Goal: Information Seeking & Learning: Find specific fact

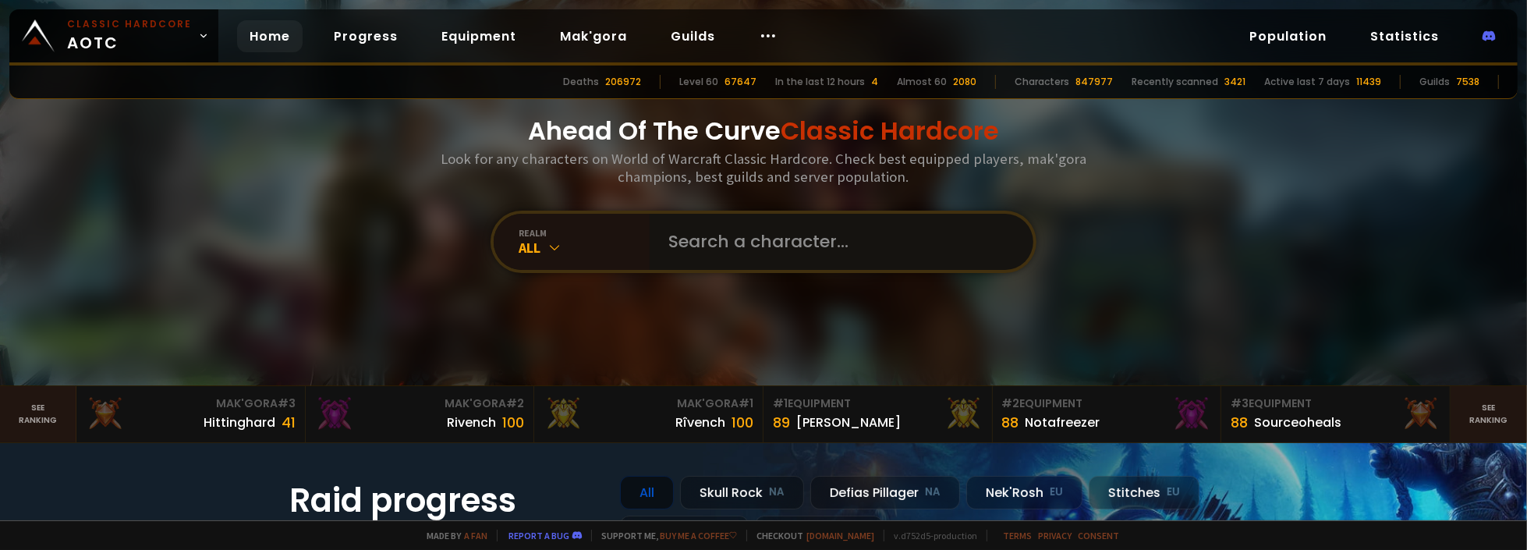
click at [776, 243] on input "text" at bounding box center [837, 242] width 356 height 56
paste input "femininerage"
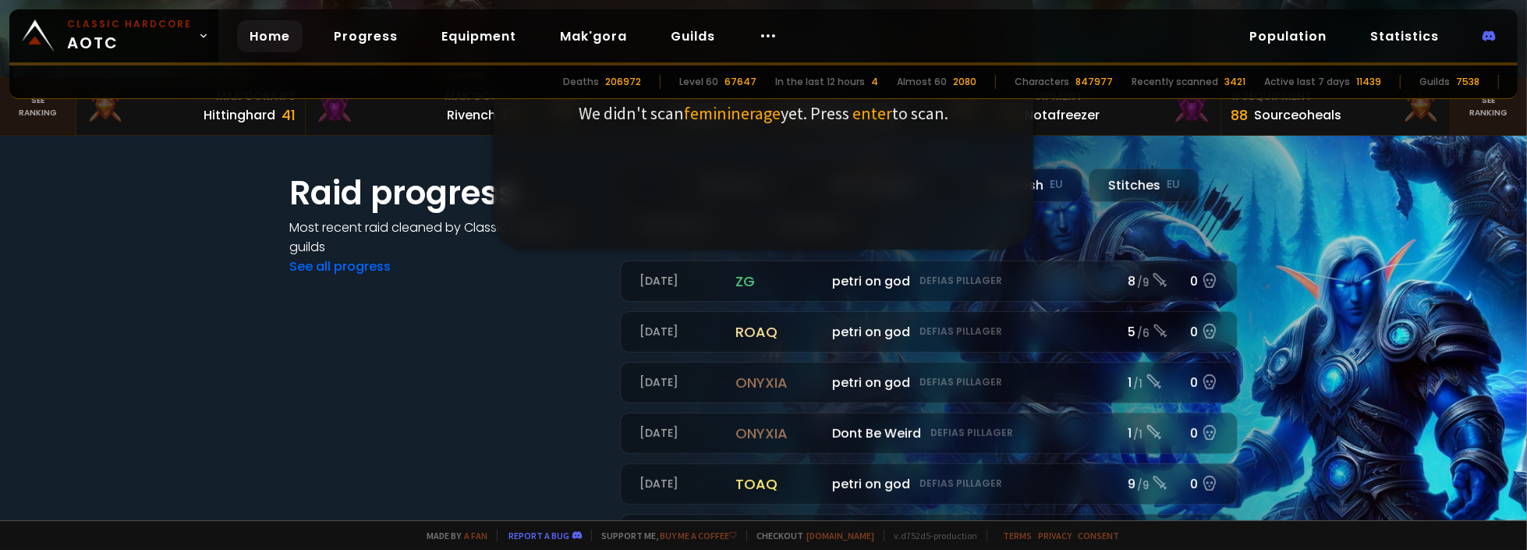
scroll to position [312, 0]
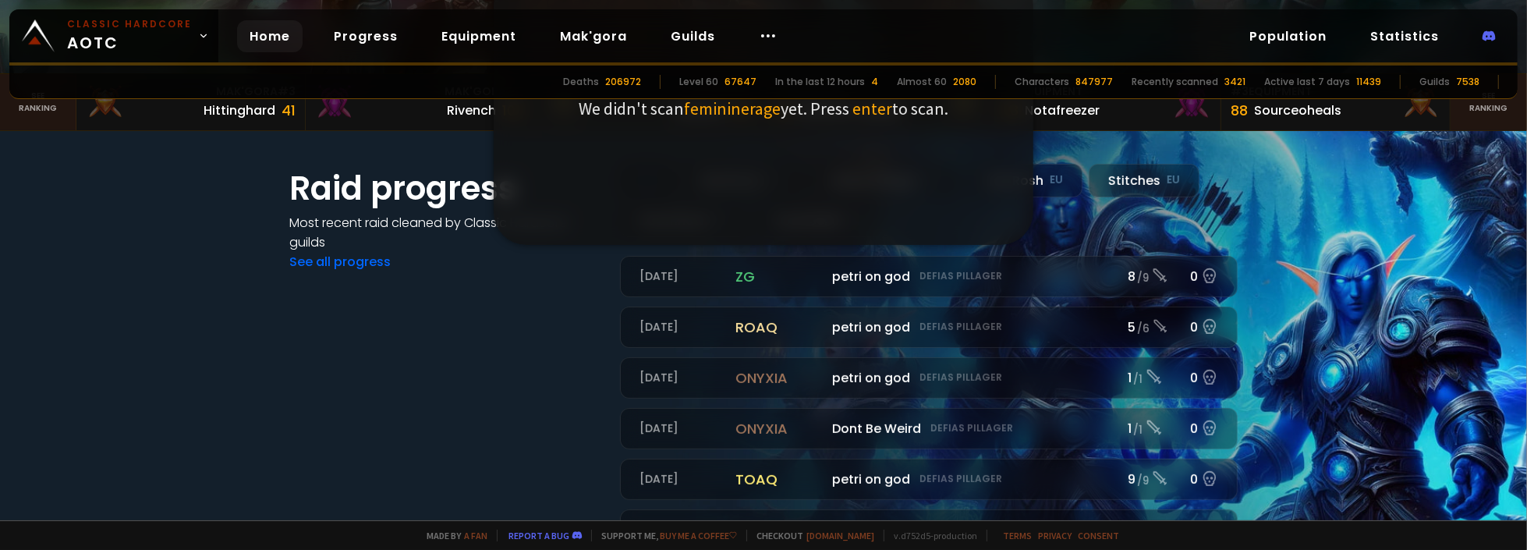
type input "femininerage"
click at [872, 111] on span "enter" at bounding box center [872, 108] width 40 height 22
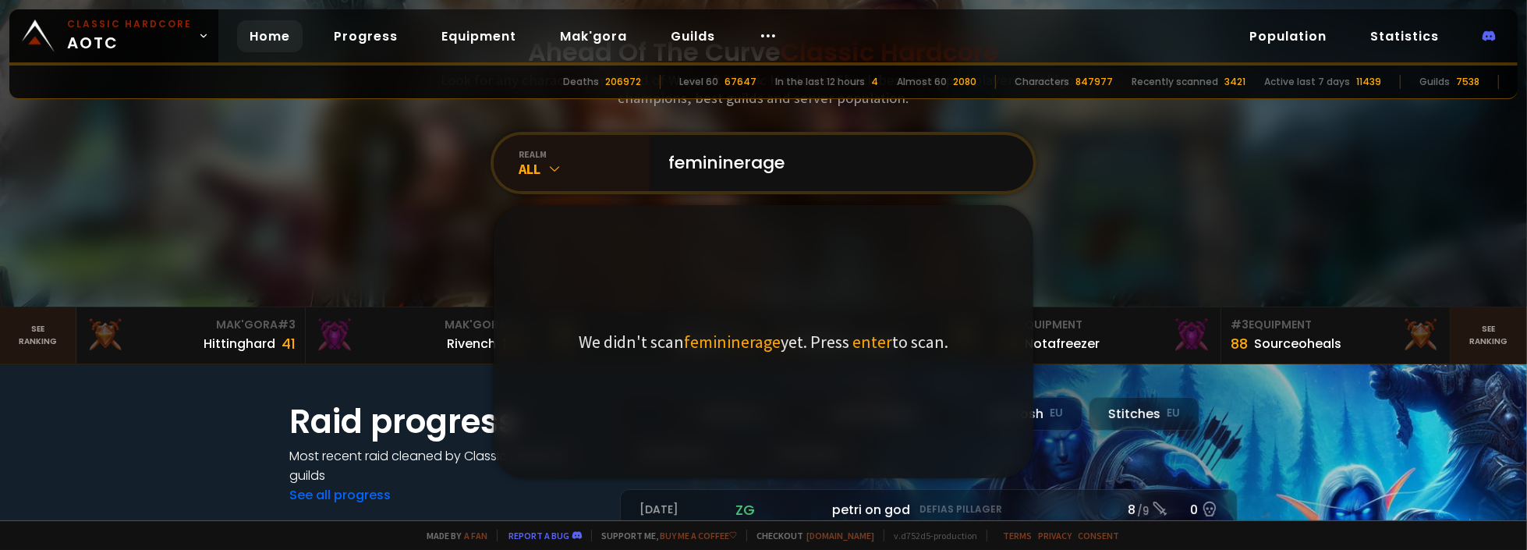
scroll to position [78, 0]
click at [551, 161] on div "All" at bounding box center [584, 170] width 131 height 18
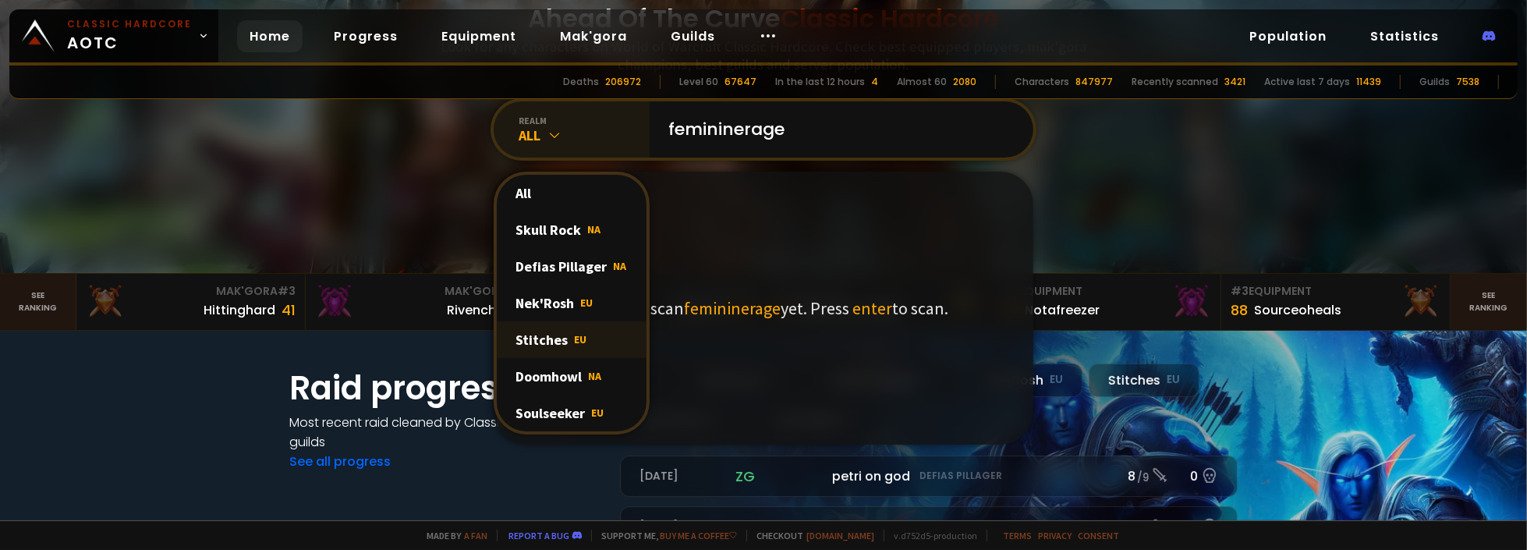
scroll to position [156, 0]
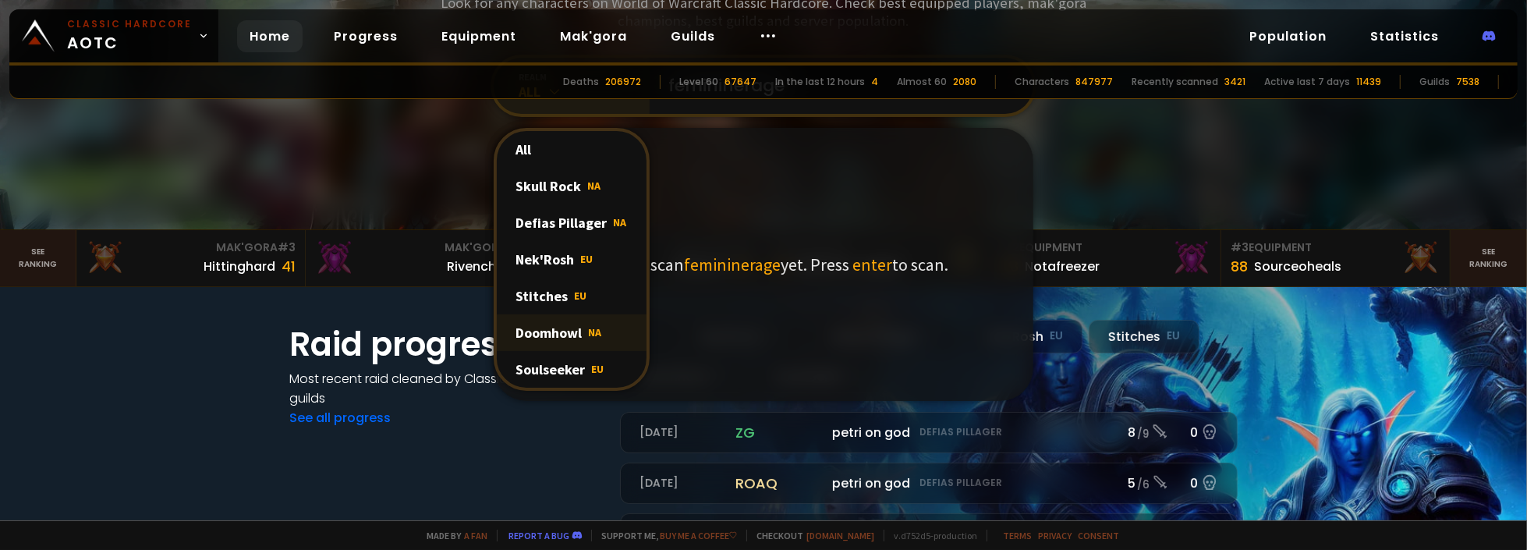
click at [538, 326] on div "Doomhowl NA" at bounding box center [572, 332] width 150 height 37
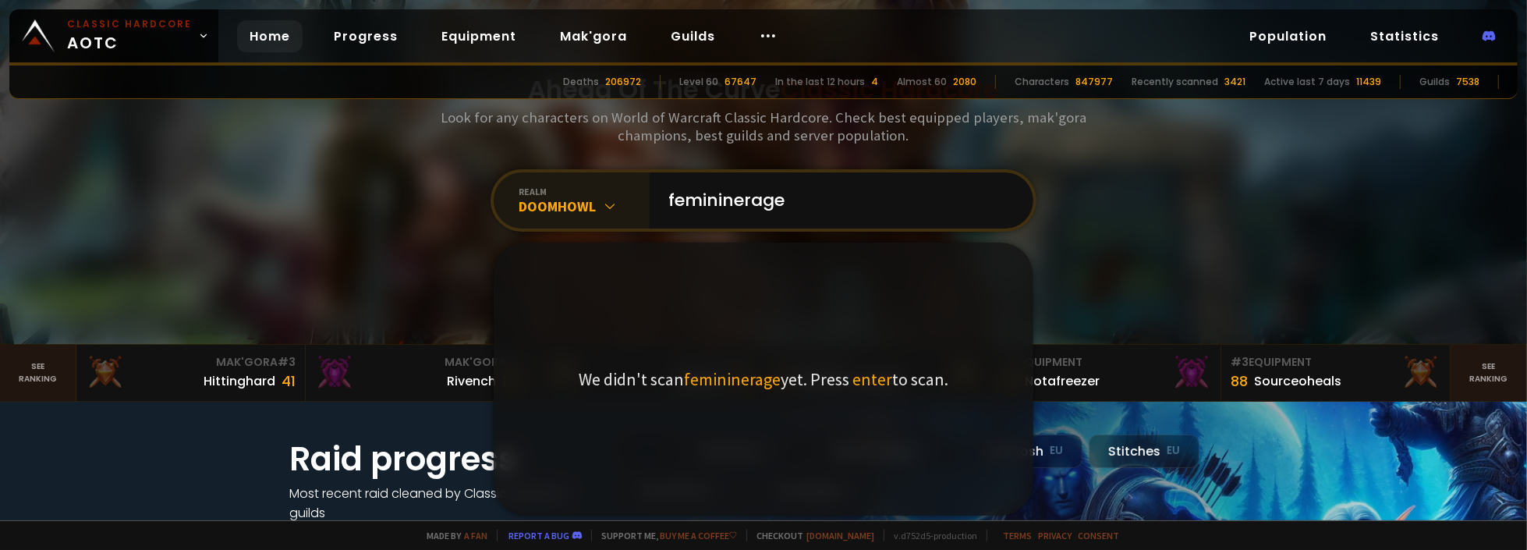
scroll to position [0, 0]
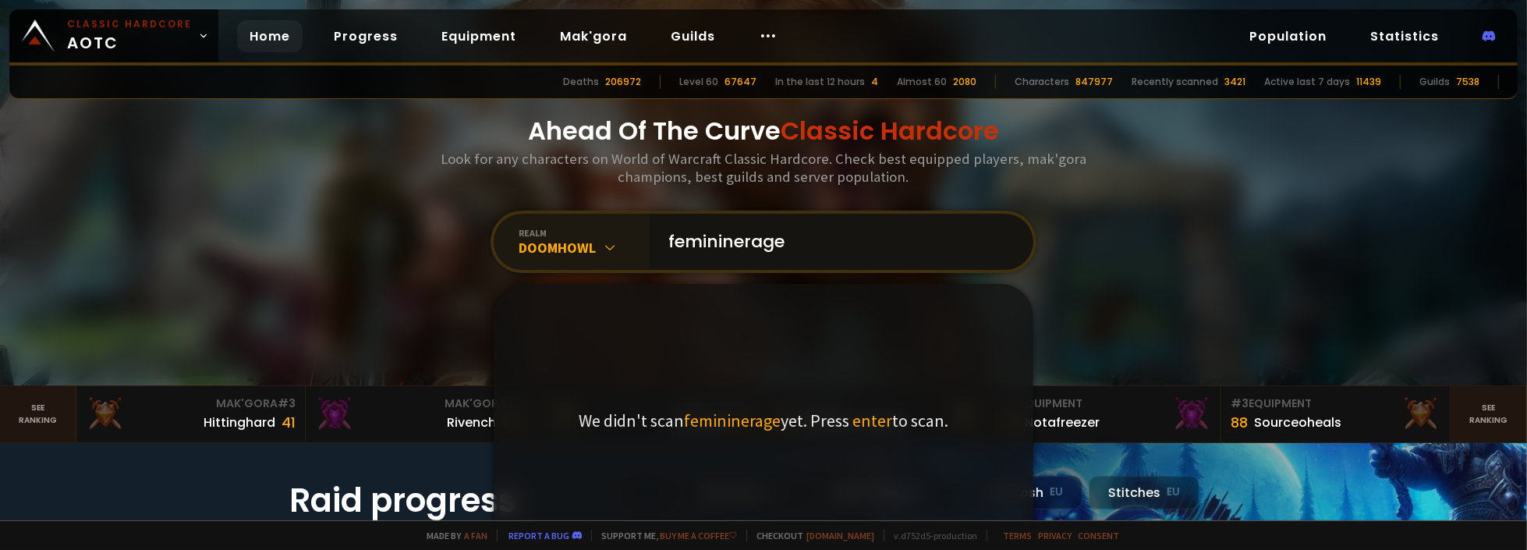
click at [827, 246] on input "femininerage" at bounding box center [837, 242] width 356 height 56
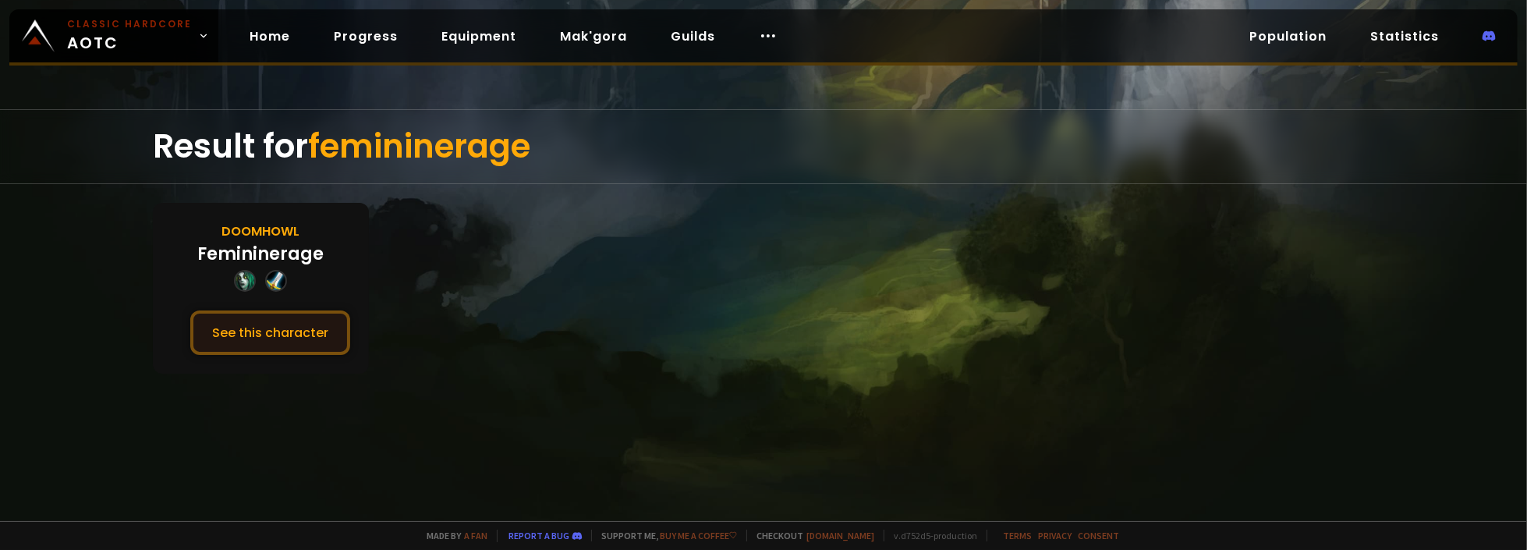
click at [292, 329] on button "See this character" at bounding box center [270, 332] width 160 height 44
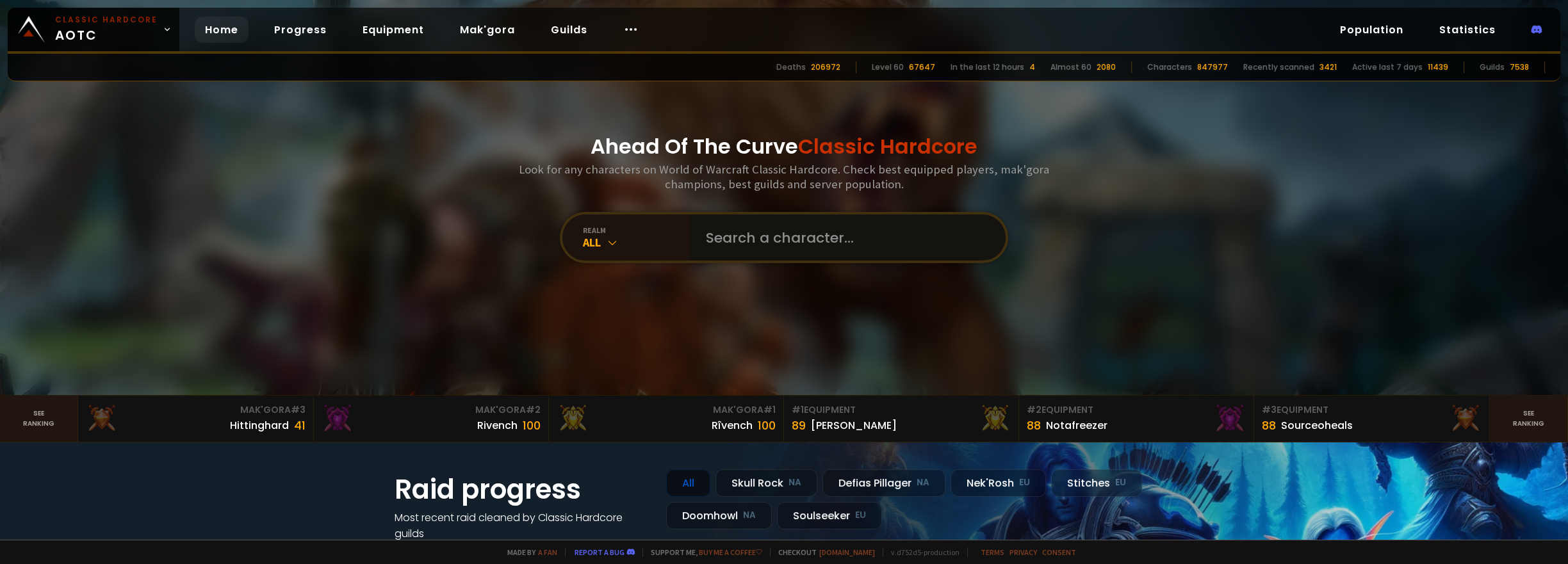
click at [771, 233] on input "text" at bounding box center [844, 237] width 292 height 46
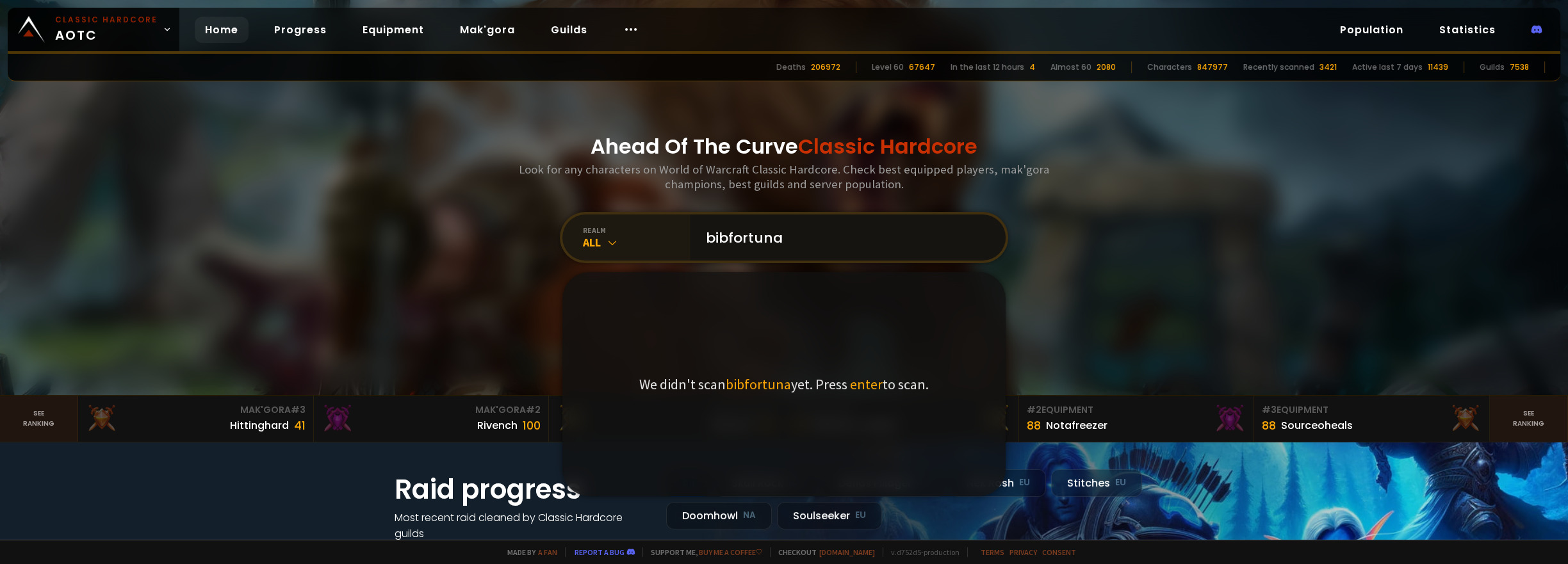
type input "bibfortuna"
click at [606, 244] on icon at bounding box center [613, 243] width 13 height 13
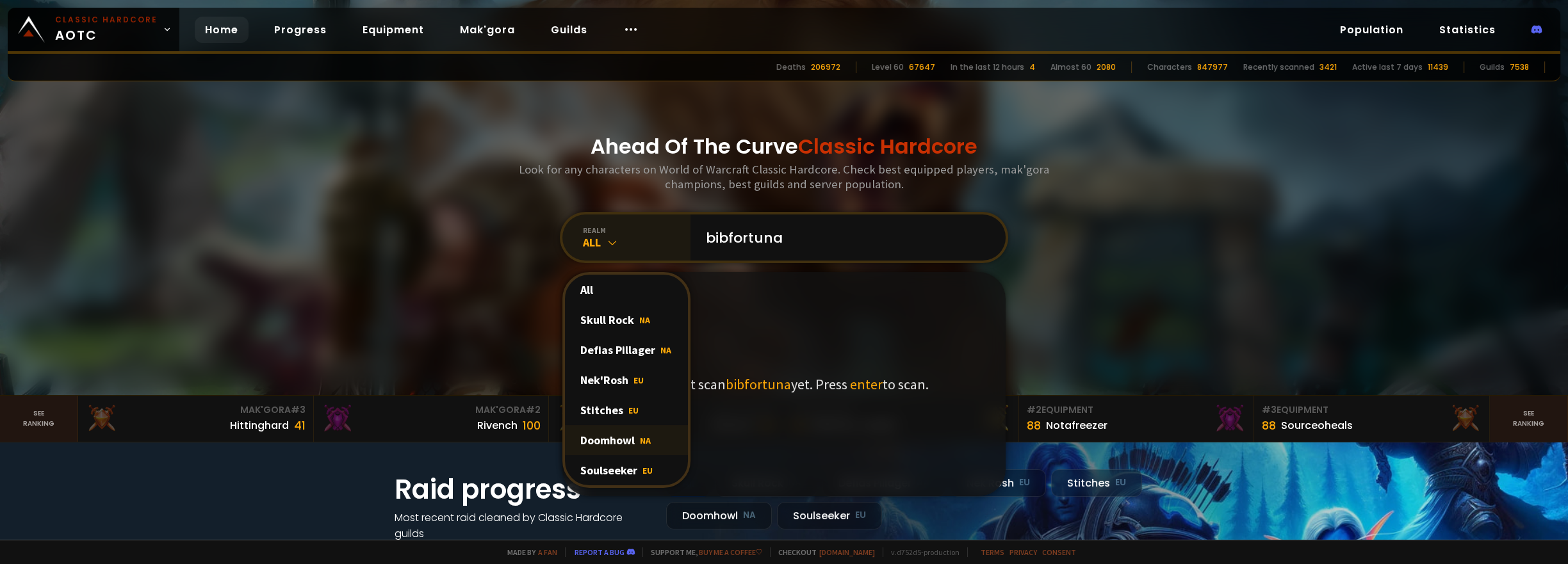
click at [596, 438] on div "Doomhowl NA" at bounding box center [627, 440] width 123 height 30
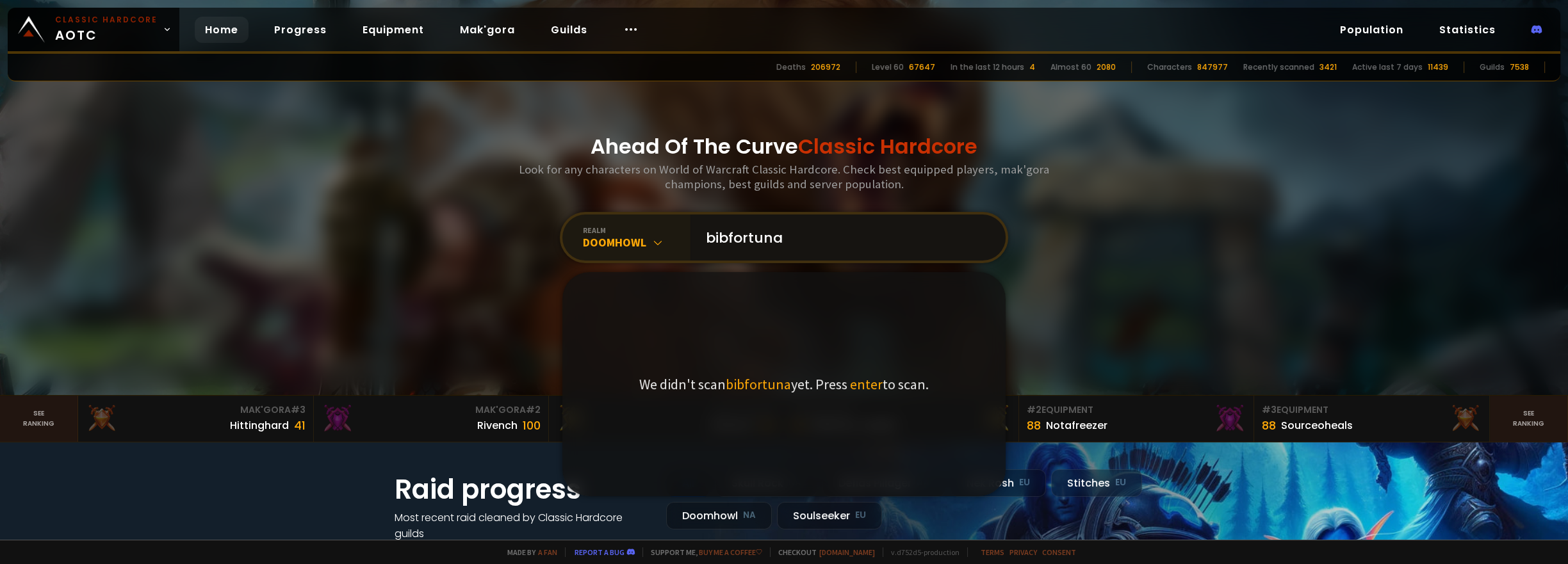
click at [805, 245] on input "bibfortuna" at bounding box center [844, 237] width 292 height 46
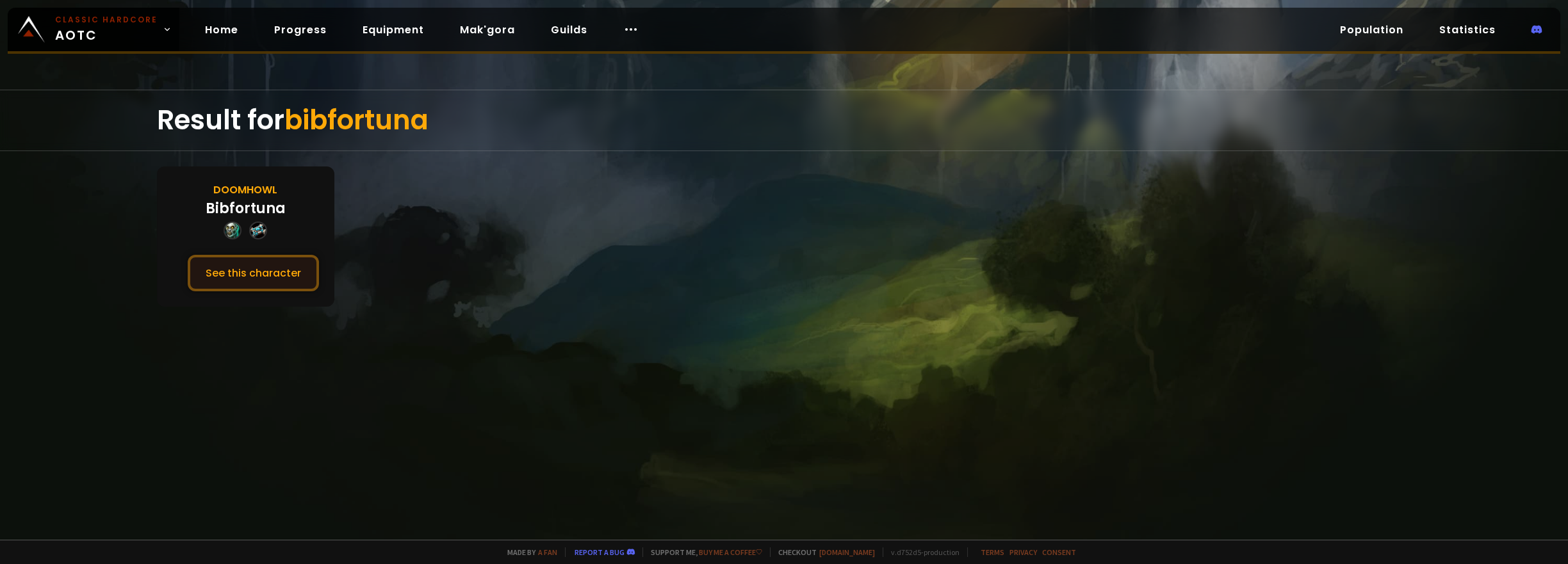
click at [266, 264] on button "See this character" at bounding box center [253, 273] width 131 height 36
